Goal: Transaction & Acquisition: Obtain resource

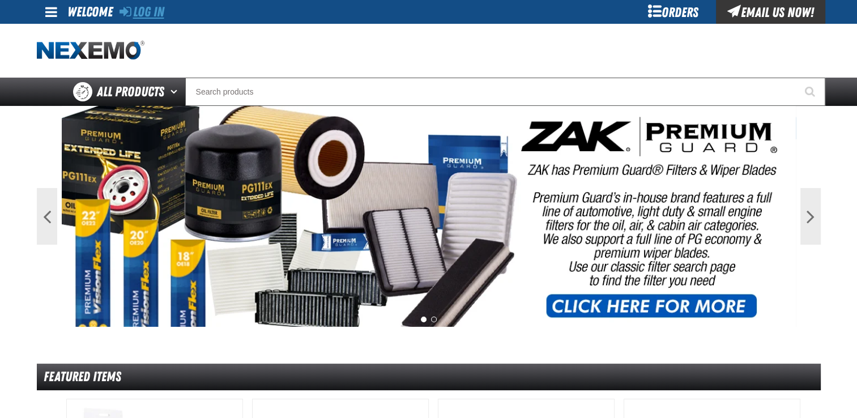
click at [159, 12] on link "Log In" at bounding box center [141, 12] width 45 height 16
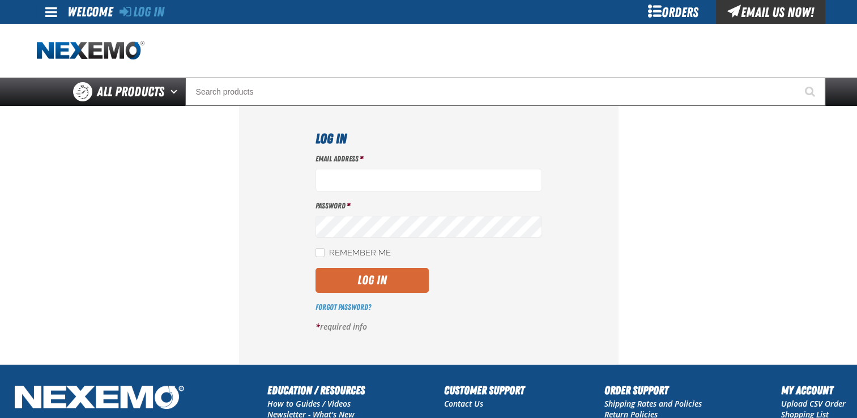
type input "pmcnish@vtaig.com"
click at [387, 274] on button "Log In" at bounding box center [371, 280] width 113 height 25
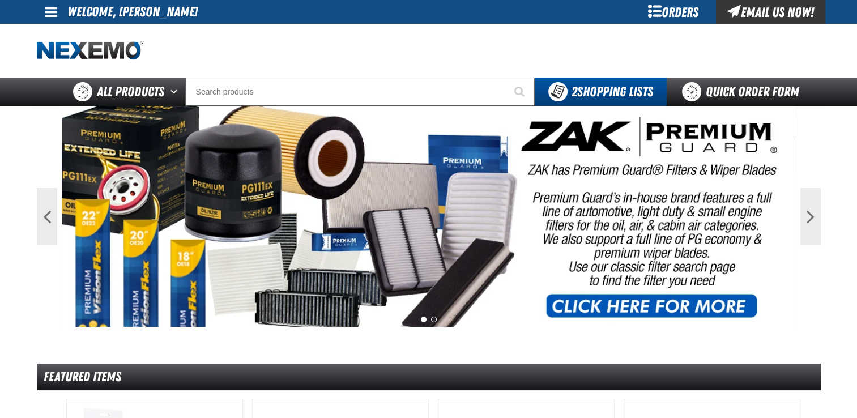
click at [671, 10] on div "Orders" at bounding box center [673, 12] width 85 height 24
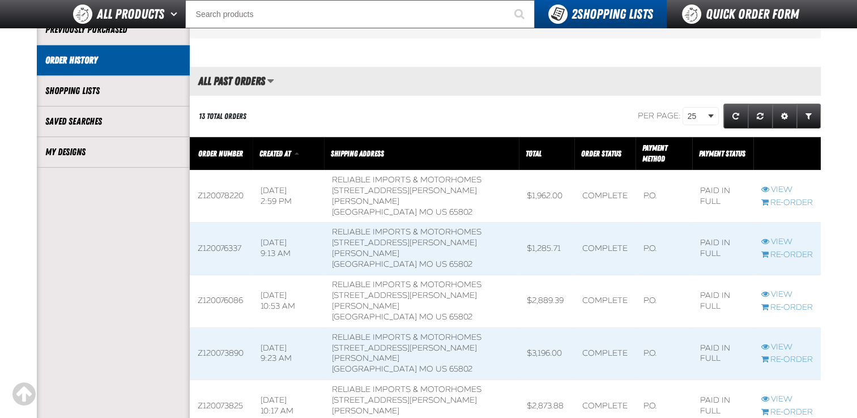
scroll to position [227, 0]
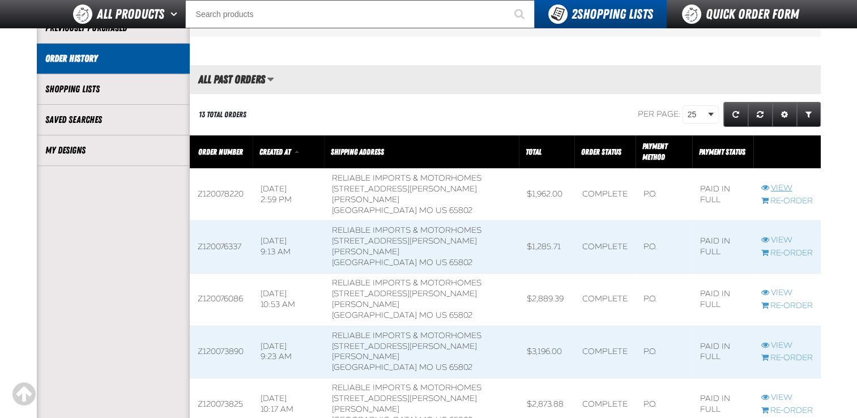
click at [780, 185] on link "View" at bounding box center [787, 188] width 52 height 11
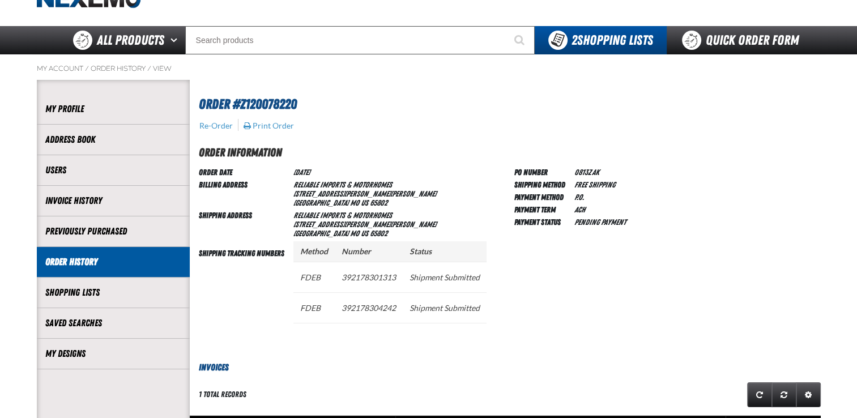
scroll to position [49, 0]
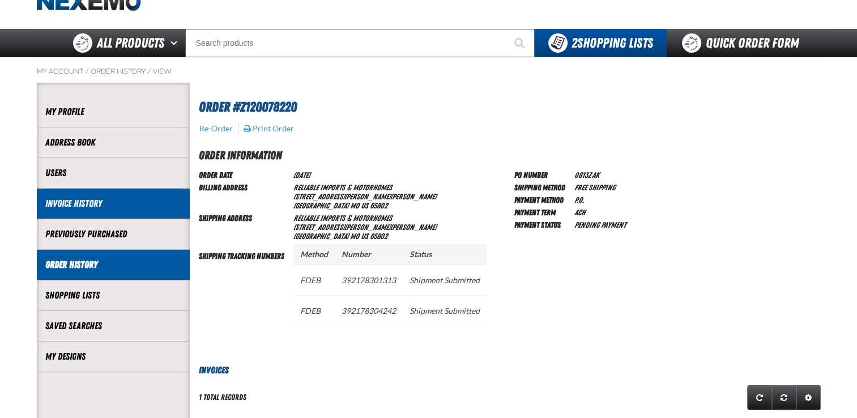
click at [57, 205] on link "Invoice History" at bounding box center [113, 203] width 136 height 13
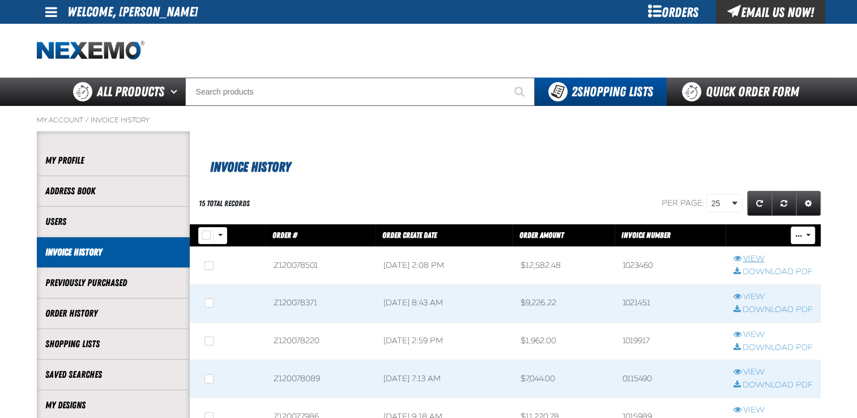
click at [750, 257] on link "View" at bounding box center [772, 259] width 79 height 11
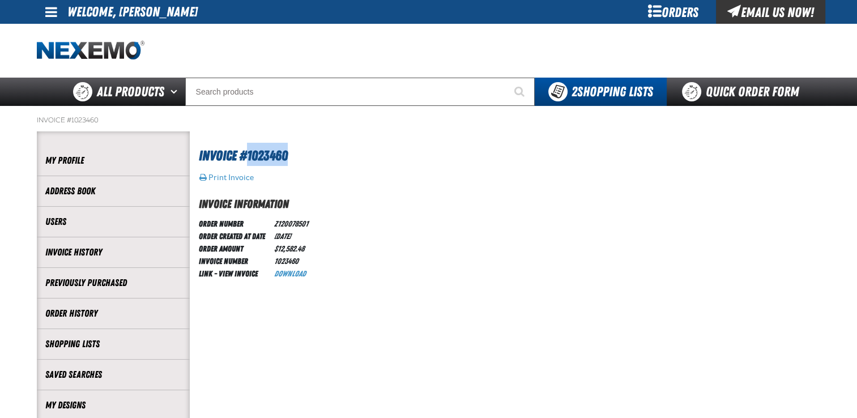
drag, startPoint x: 246, startPoint y: 155, endPoint x: 300, endPoint y: 161, distance: 53.5
click at [300, 161] on h1 "Invoice #1023460" at bounding box center [507, 154] width 616 height 23
drag, startPoint x: 300, startPoint y: 161, endPoint x: 285, endPoint y: 157, distance: 15.1
copy span "1023460"
click at [224, 178] on button "Print Invoice" at bounding box center [226, 177] width 55 height 10
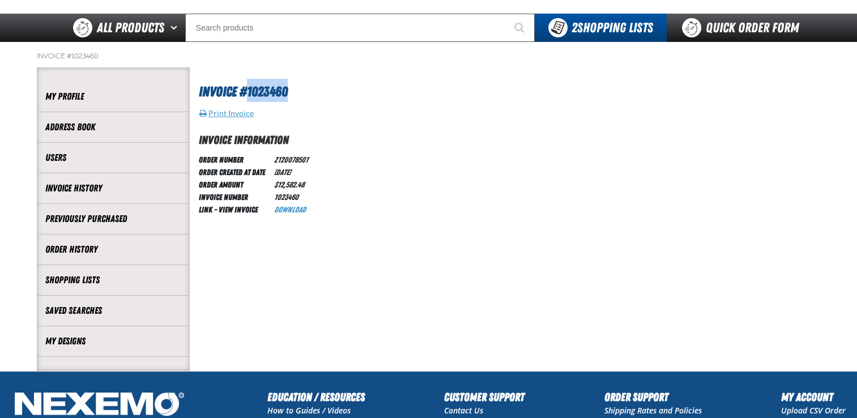
scroll to position [66, 0]
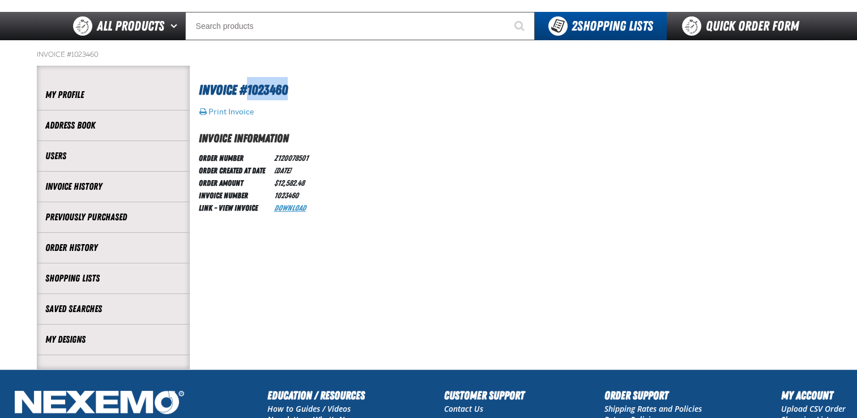
click at [294, 206] on link "Download" at bounding box center [290, 207] width 32 height 9
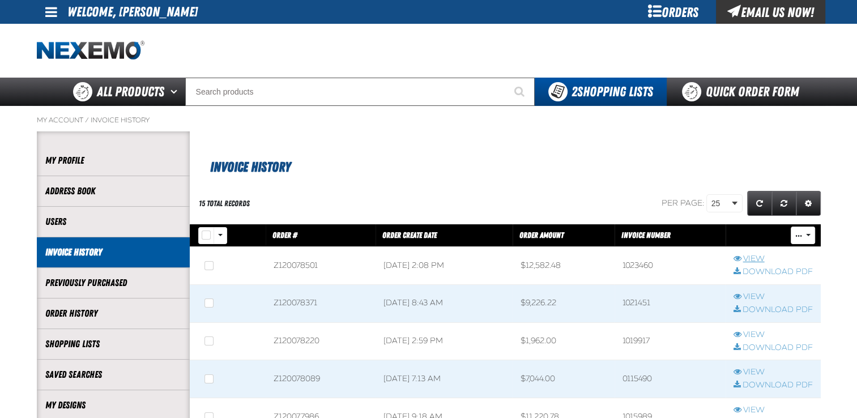
click at [748, 257] on link "View" at bounding box center [772, 259] width 79 height 11
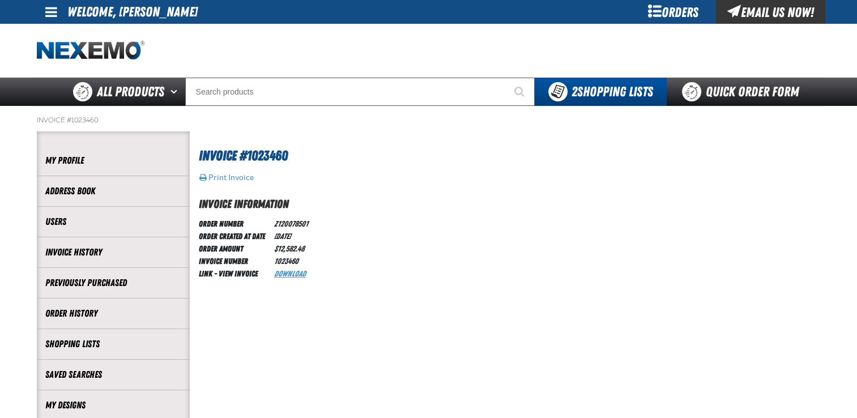
click at [294, 275] on link "Download" at bounding box center [290, 273] width 32 height 9
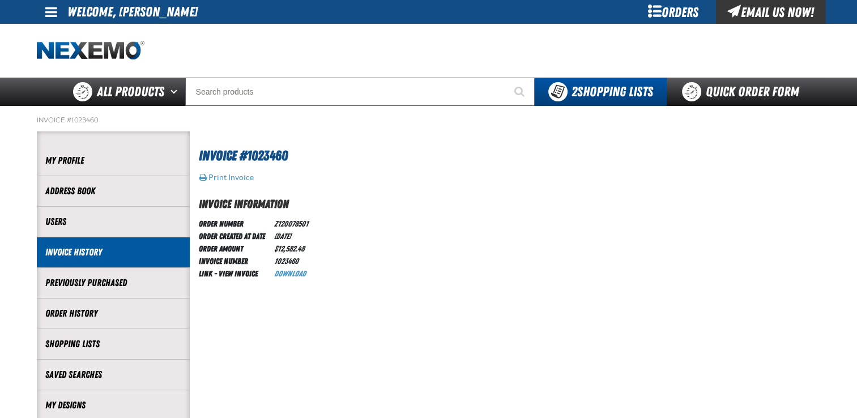
click at [126, 262] on li "Invoice History" at bounding box center [113, 252] width 153 height 31
click at [78, 257] on link "Invoice History" at bounding box center [113, 252] width 136 height 13
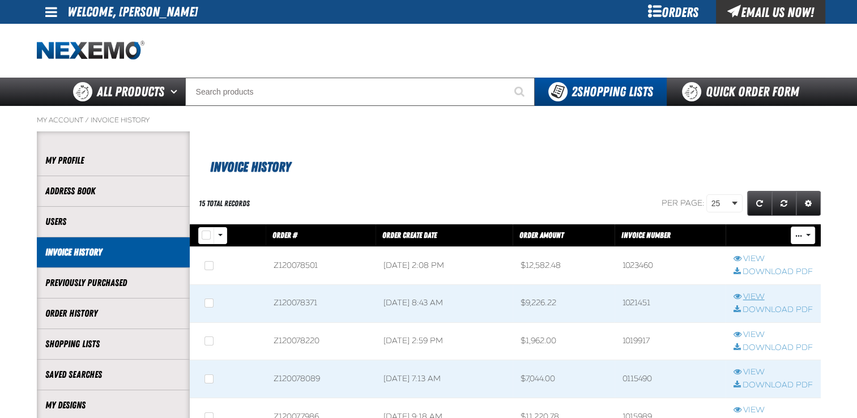
click at [752, 295] on link "View" at bounding box center [772, 297] width 79 height 11
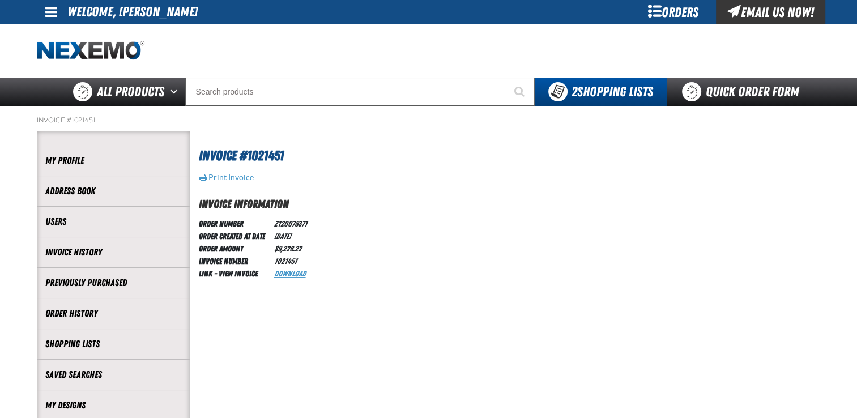
click at [301, 275] on link "Download" at bounding box center [290, 273] width 32 height 9
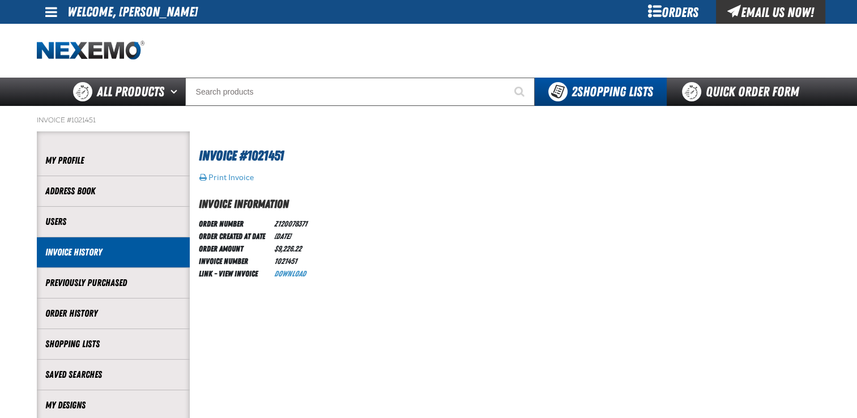
click at [52, 257] on link "Invoice History" at bounding box center [113, 252] width 136 height 13
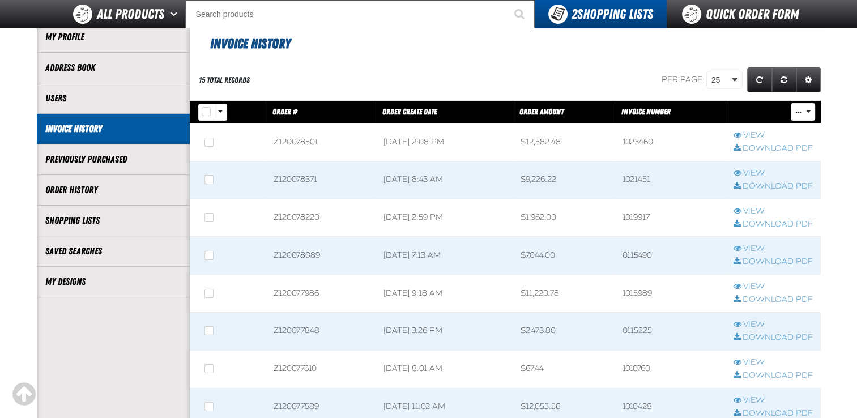
scroll to position [96, 0]
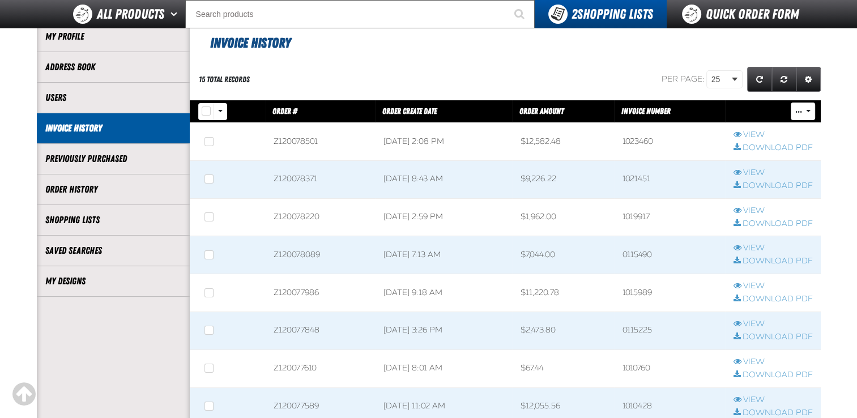
click at [644, 330] on td "0115225" at bounding box center [669, 331] width 111 height 38
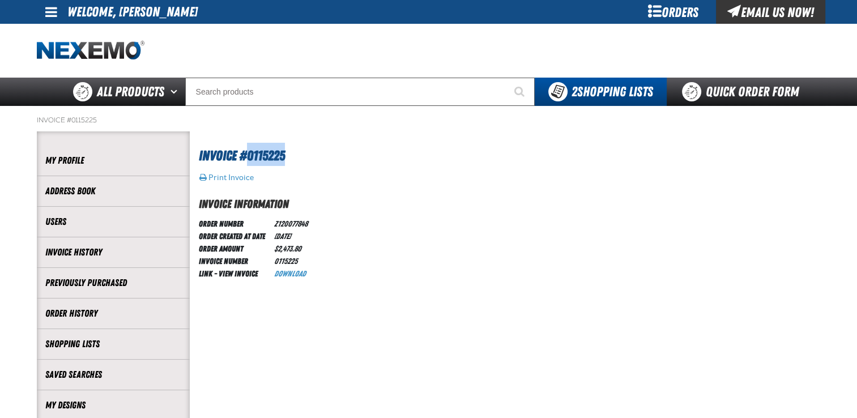
drag, startPoint x: 249, startPoint y: 152, endPoint x: 292, endPoint y: 152, distance: 42.5
click at [292, 152] on h1 "Invoice #0115225" at bounding box center [507, 154] width 616 height 23
drag, startPoint x: 292, startPoint y: 152, endPoint x: 274, endPoint y: 153, distance: 17.6
copy span "0115225"
click at [304, 276] on link "Download" at bounding box center [290, 273] width 32 height 9
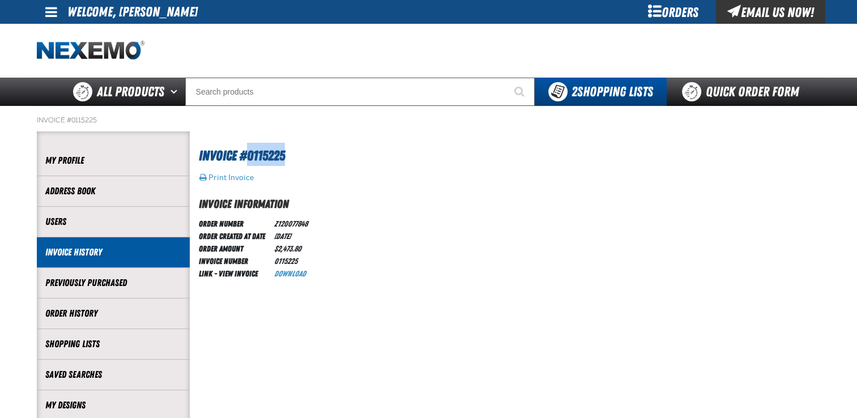
click at [89, 249] on link "Invoice History" at bounding box center [113, 252] width 136 height 13
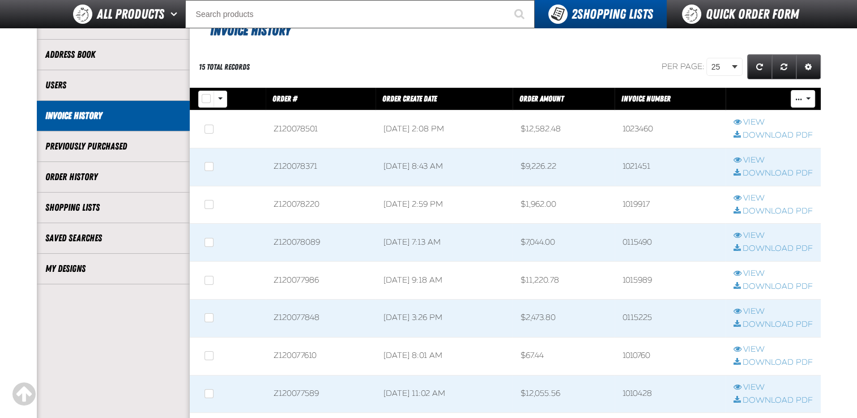
scroll to position [109, 0]
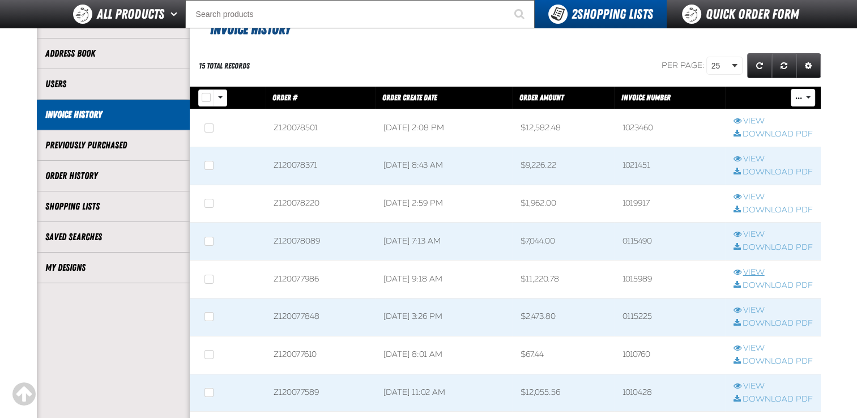
click at [759, 268] on link "View" at bounding box center [772, 272] width 79 height 11
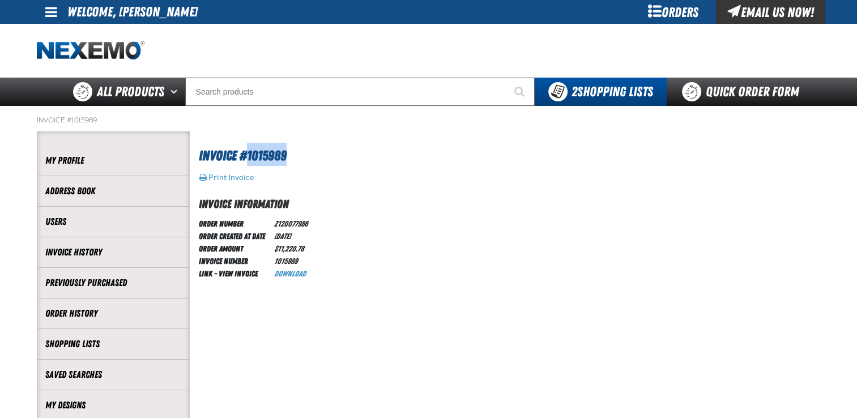
drag, startPoint x: 246, startPoint y: 155, endPoint x: 298, endPoint y: 152, distance: 51.6
click at [298, 152] on h1 "Invoice #1015989" at bounding box center [507, 154] width 616 height 23
copy span "1015989"
click at [297, 274] on link "Download" at bounding box center [290, 273] width 32 height 9
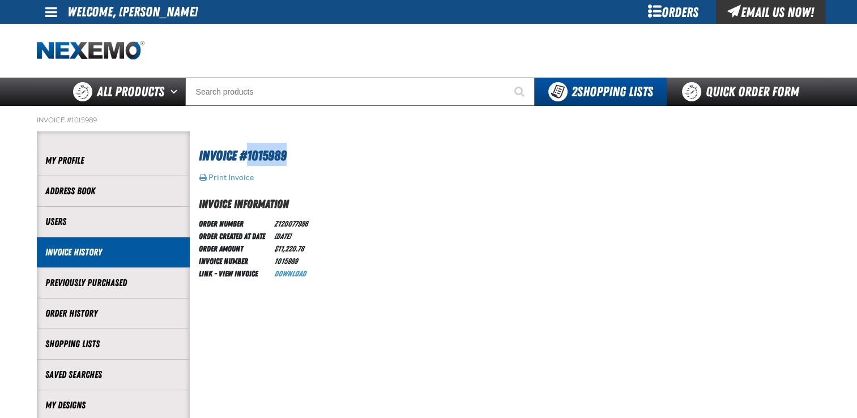
click at [87, 249] on link "Invoice History" at bounding box center [113, 252] width 136 height 13
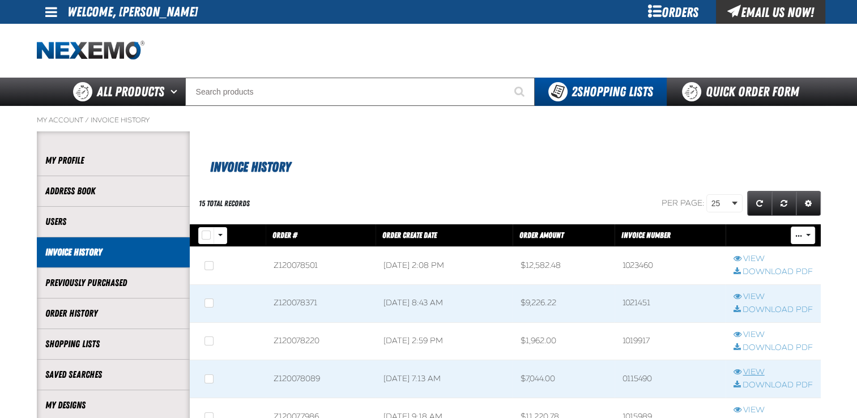
click at [756, 370] on link "View" at bounding box center [772, 372] width 79 height 11
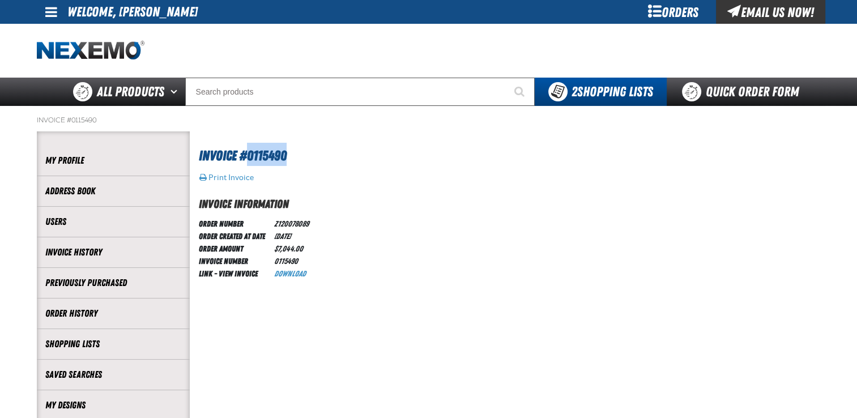
drag, startPoint x: 247, startPoint y: 154, endPoint x: 300, endPoint y: 149, distance: 52.9
click at [300, 149] on h1 "Invoice #0115490" at bounding box center [507, 154] width 616 height 23
drag, startPoint x: 300, startPoint y: 149, endPoint x: 263, endPoint y: 151, distance: 36.8
copy span "0115490"
click at [294, 270] on link "Download" at bounding box center [290, 273] width 32 height 9
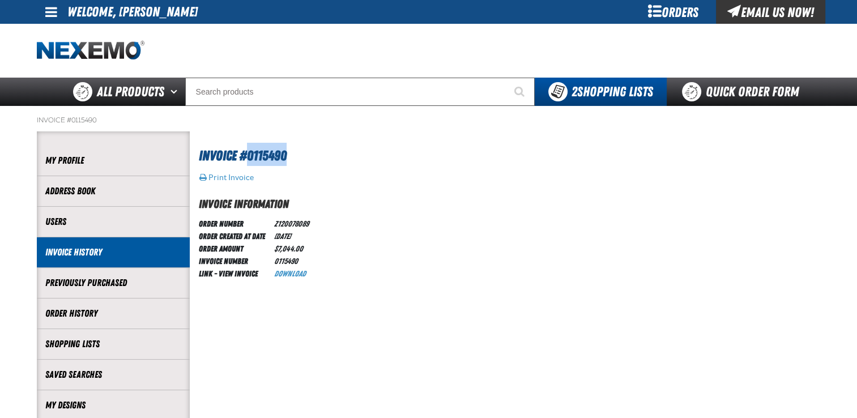
click at [45, 251] on link "Invoice History" at bounding box center [113, 252] width 136 height 13
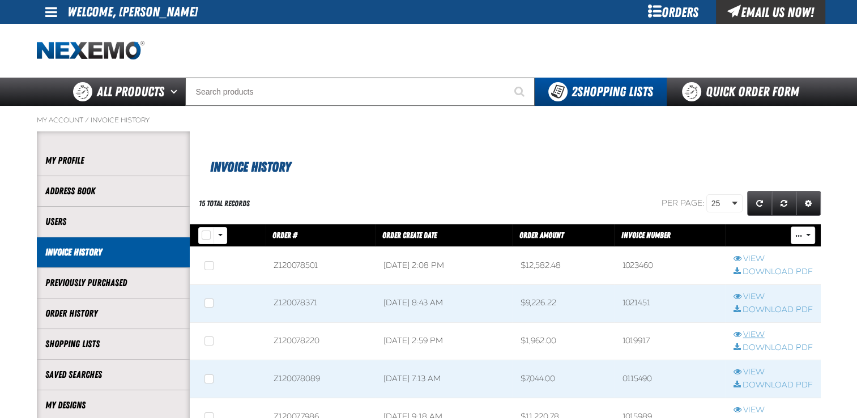
click at [753, 330] on link "View" at bounding box center [772, 335] width 79 height 11
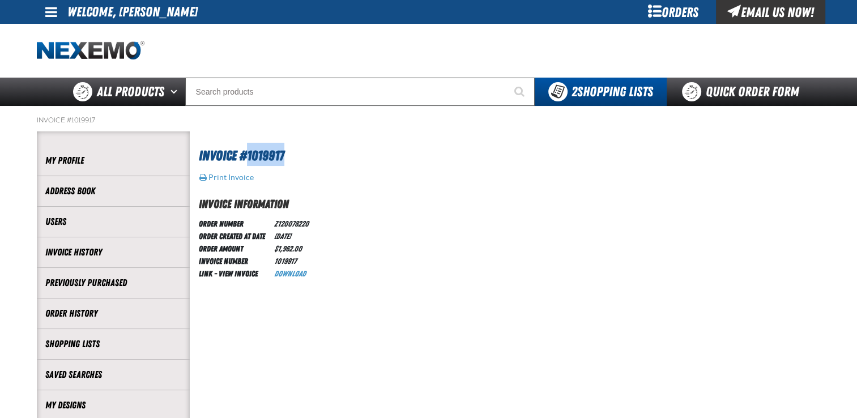
drag, startPoint x: 248, startPoint y: 156, endPoint x: 290, endPoint y: 159, distance: 42.0
click at [290, 159] on h1 "Invoice #1019917" at bounding box center [507, 154] width 616 height 23
drag, startPoint x: 290, startPoint y: 159, endPoint x: 267, endPoint y: 153, distance: 23.5
copy span "1019917"
click at [283, 275] on link "Download" at bounding box center [290, 273] width 32 height 9
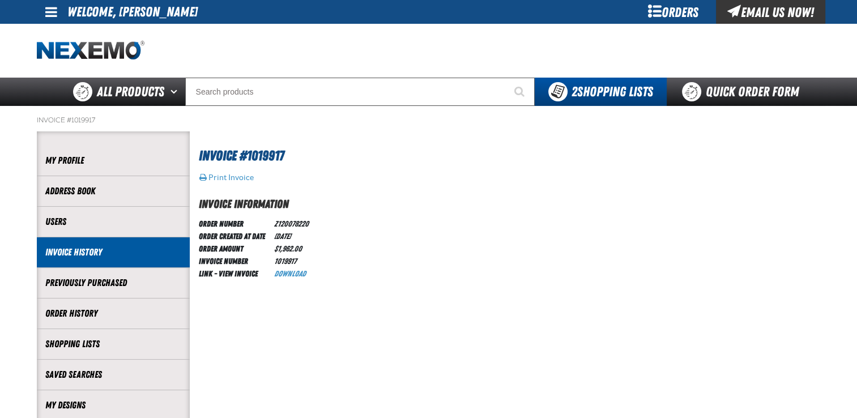
click at [89, 259] on li "Invoice History" at bounding box center [113, 252] width 153 height 31
click at [88, 255] on link "Invoice History" at bounding box center [113, 252] width 136 height 13
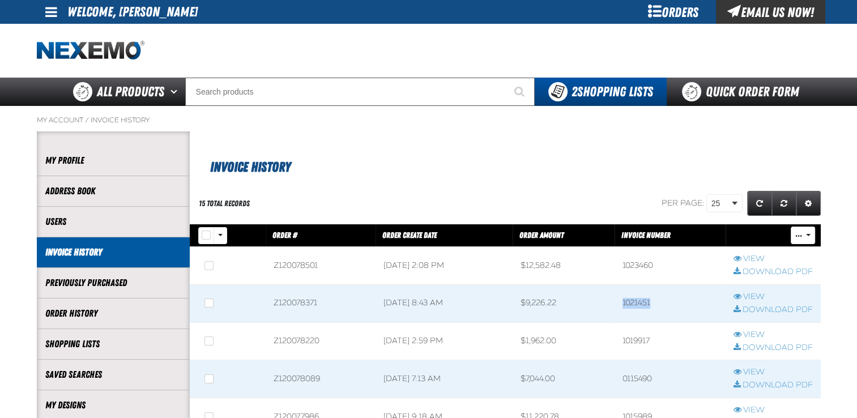
drag, startPoint x: 628, startPoint y: 301, endPoint x: 659, endPoint y: 300, distance: 30.6
click at [659, 300] on td "1021451" at bounding box center [669, 303] width 111 height 38
drag, startPoint x: 659, startPoint y: 300, endPoint x: 639, endPoint y: 305, distance: 20.3
click at [639, 305] on td "1021451" at bounding box center [669, 303] width 111 height 38
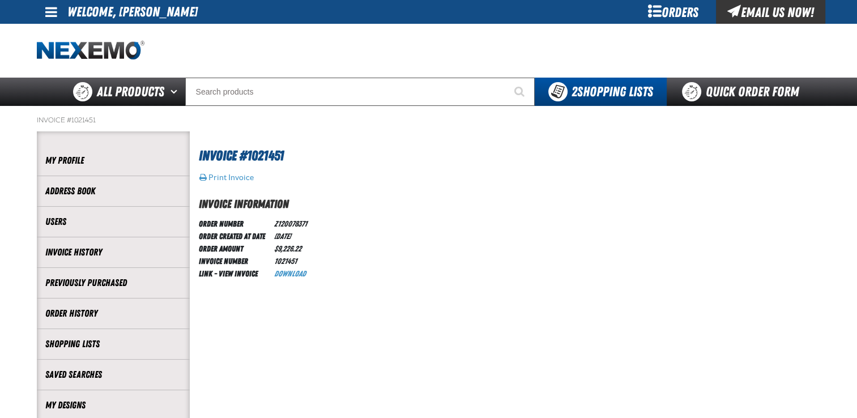
drag, startPoint x: 0, startPoint y: 0, endPoint x: 552, endPoint y: 275, distance: 617.0
click at [552, 275] on div "Order Number Z120078371 Order Created at Date [DATE] Order Amount $9,226.22 Inv…" at bounding box center [510, 248] width 622 height 62
drag, startPoint x: 250, startPoint y: 155, endPoint x: 267, endPoint y: 156, distance: 17.6
click at [267, 156] on span "Invoice #1021451" at bounding box center [241, 156] width 85 height 16
drag, startPoint x: 267, startPoint y: 156, endPoint x: 243, endPoint y: 125, distance: 39.5
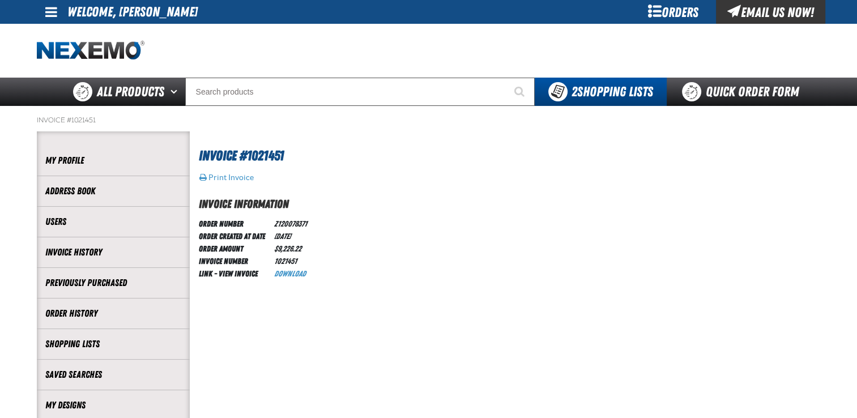
click at [243, 125] on ol "Invoice #1021451" at bounding box center [429, 120] width 784 height 9
drag, startPoint x: 247, startPoint y: 153, endPoint x: 297, endPoint y: 152, distance: 49.8
click at [297, 152] on h1 "Invoice #1021451" at bounding box center [507, 154] width 616 height 23
drag, startPoint x: 297, startPoint y: 152, endPoint x: 274, endPoint y: 156, distance: 22.9
copy span "1021451"
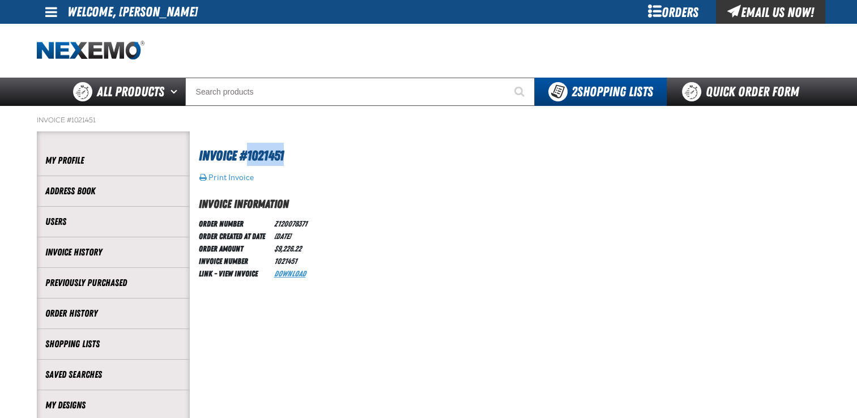
click at [289, 276] on link "Download" at bounding box center [290, 273] width 32 height 9
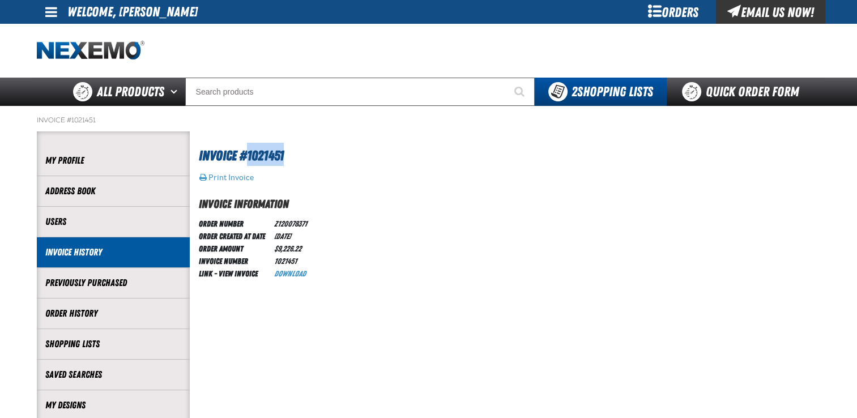
click at [71, 246] on link "Invoice History" at bounding box center [113, 252] width 136 height 13
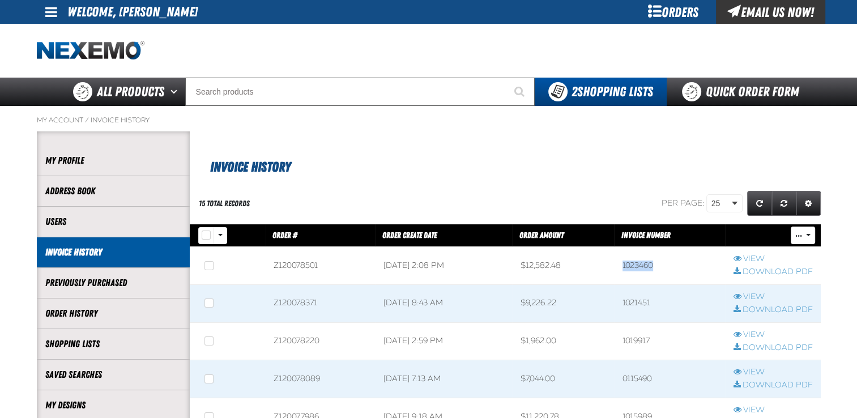
drag, startPoint x: 629, startPoint y: 266, endPoint x: 660, endPoint y: 265, distance: 31.7
click at [660, 265] on td "1023460" at bounding box center [669, 266] width 111 height 38
drag, startPoint x: 660, startPoint y: 265, endPoint x: 647, endPoint y: 268, distance: 13.5
copy td "1023460"
click at [758, 254] on link "View" at bounding box center [772, 259] width 79 height 11
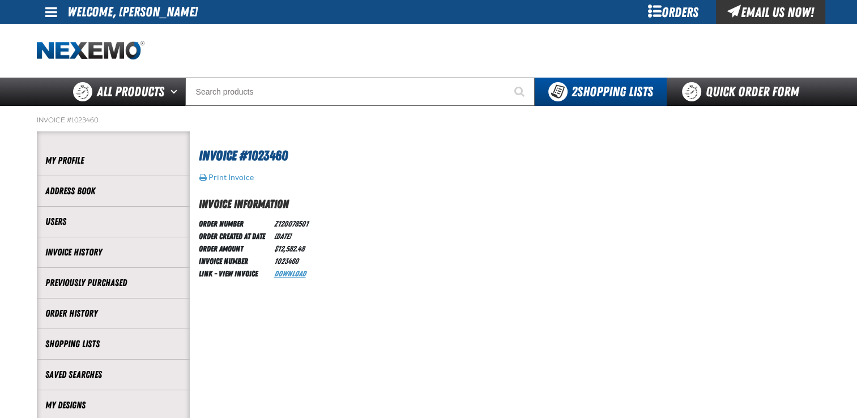
click at [298, 275] on link "Download" at bounding box center [290, 273] width 32 height 9
